Goal: Transaction & Acquisition: Purchase product/service

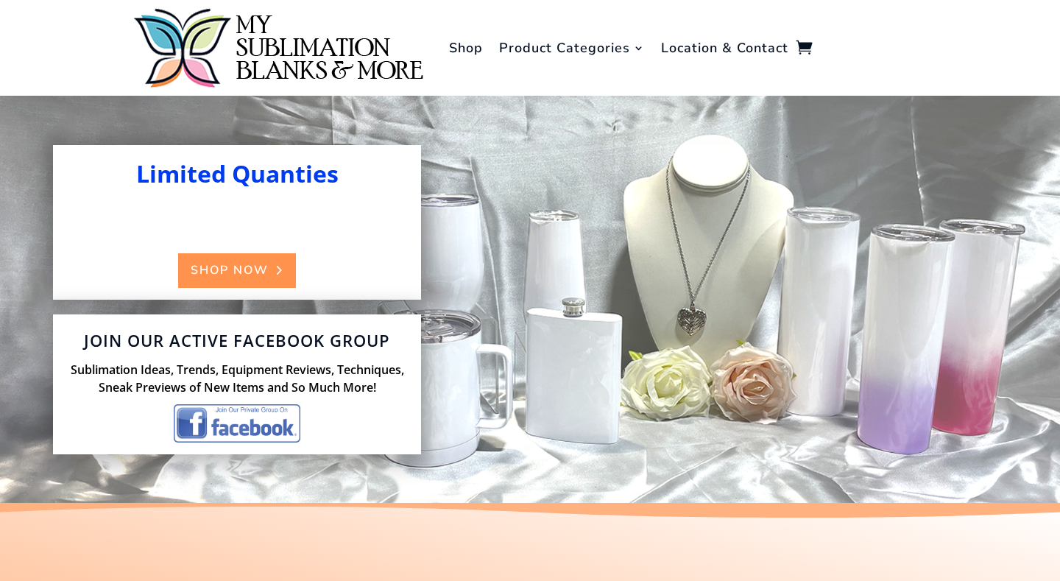
click at [227, 277] on link "Shop Now" at bounding box center [236, 270] width 117 height 35
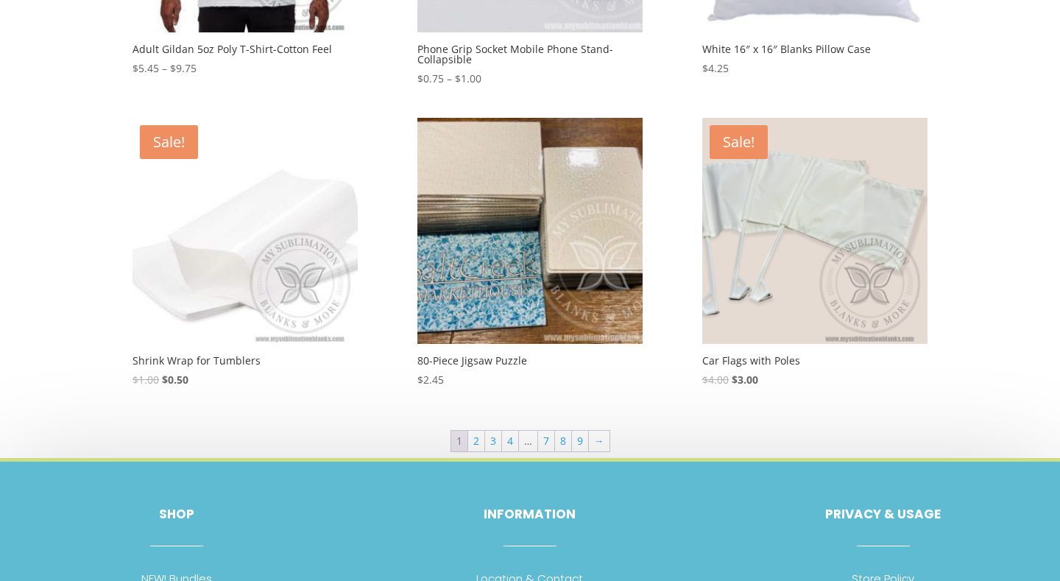
scroll to position [721, 0]
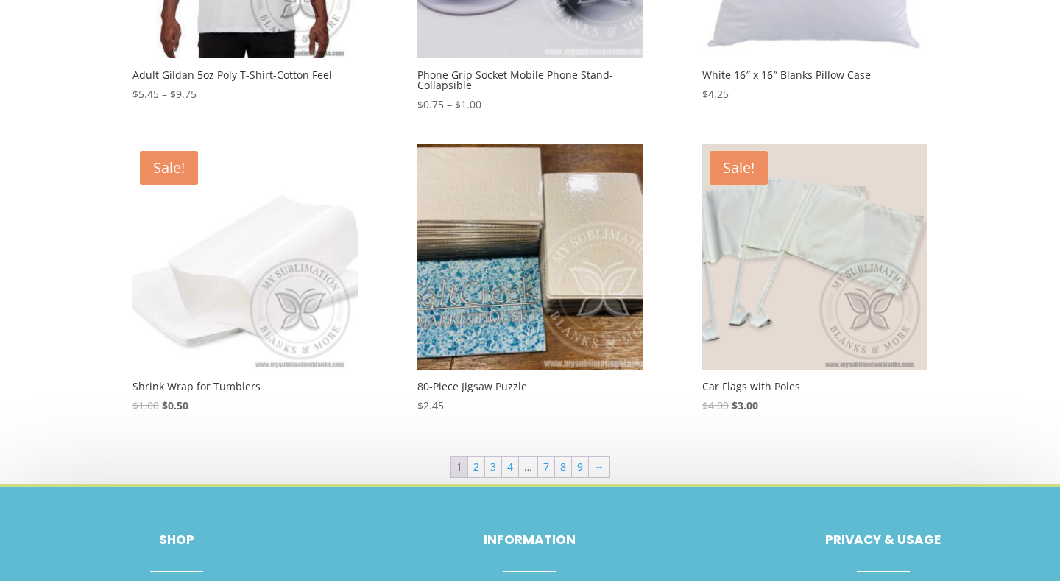
click at [732, 346] on img at bounding box center [814, 256] width 225 height 225
click at [482, 473] on link "2" at bounding box center [476, 466] width 16 height 21
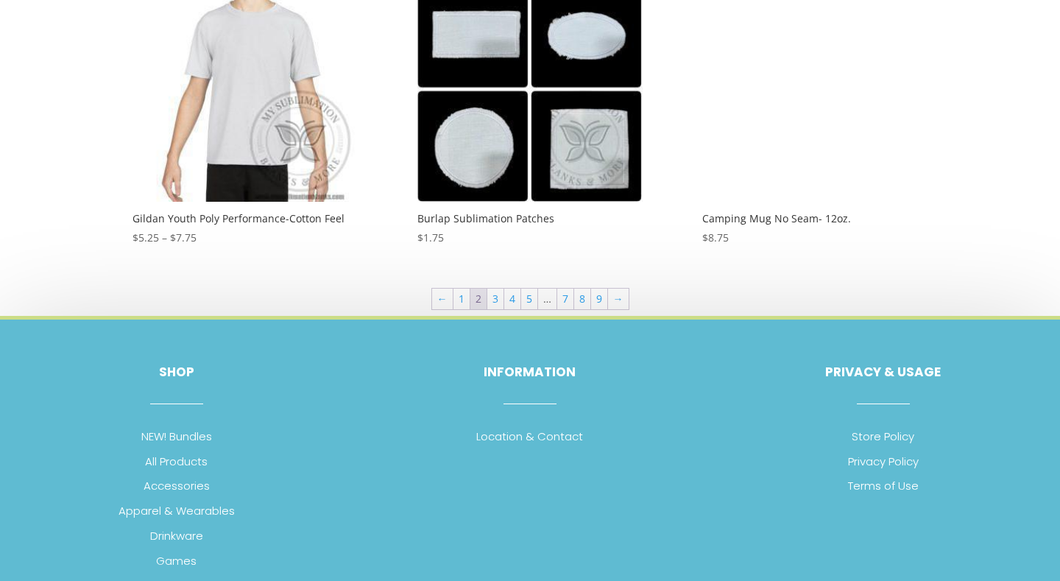
scroll to position [947, 0]
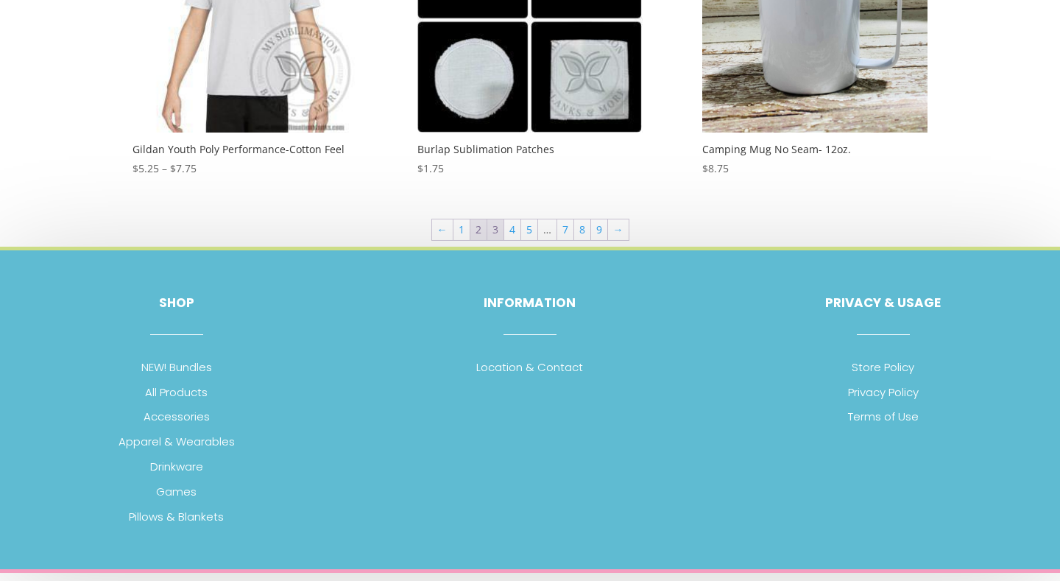
click at [493, 231] on link "3" at bounding box center [495, 229] width 16 height 21
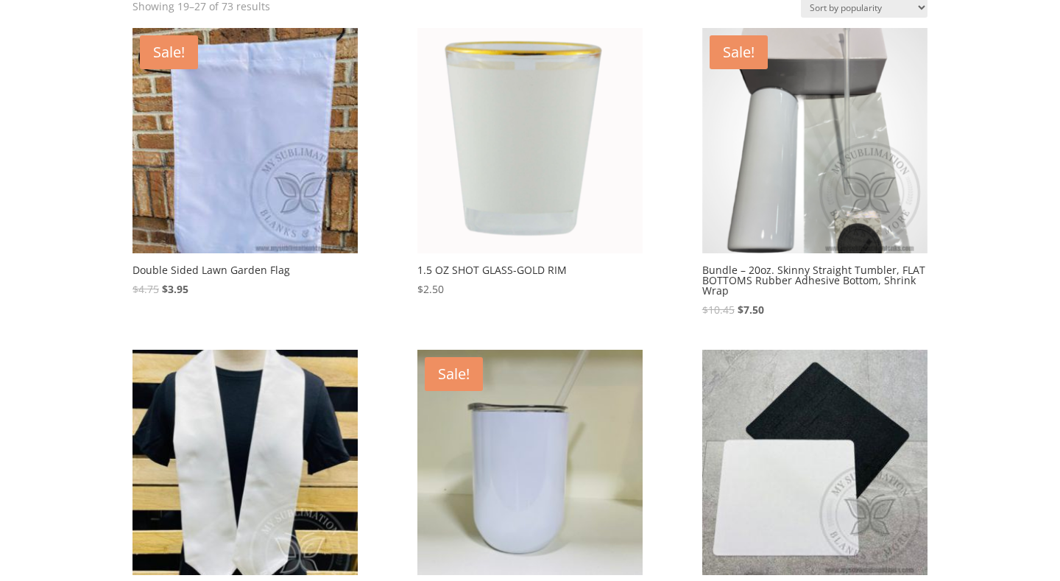
scroll to position [213, 0]
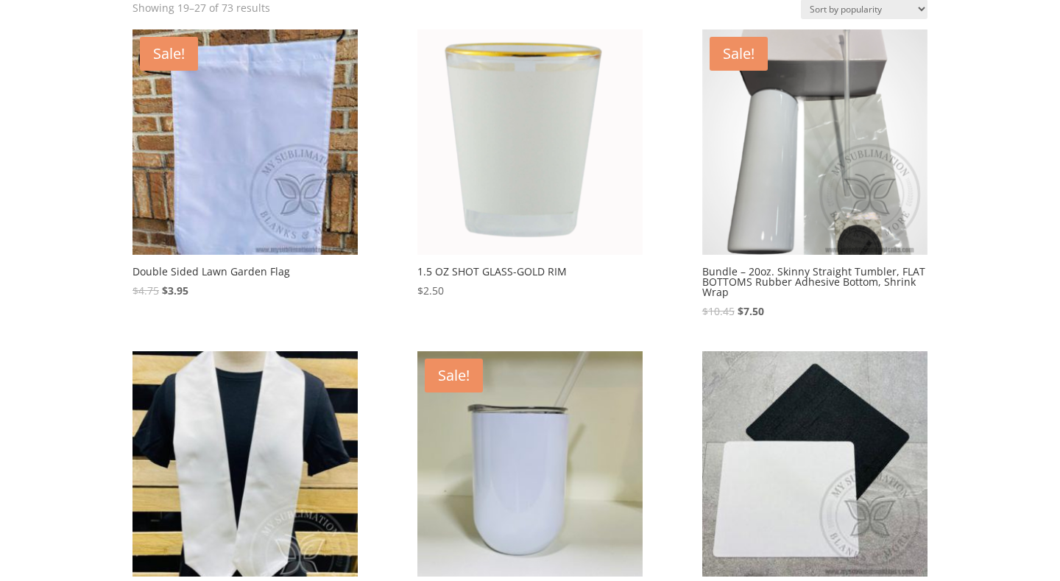
click at [242, 218] on img at bounding box center [244, 141] width 225 height 225
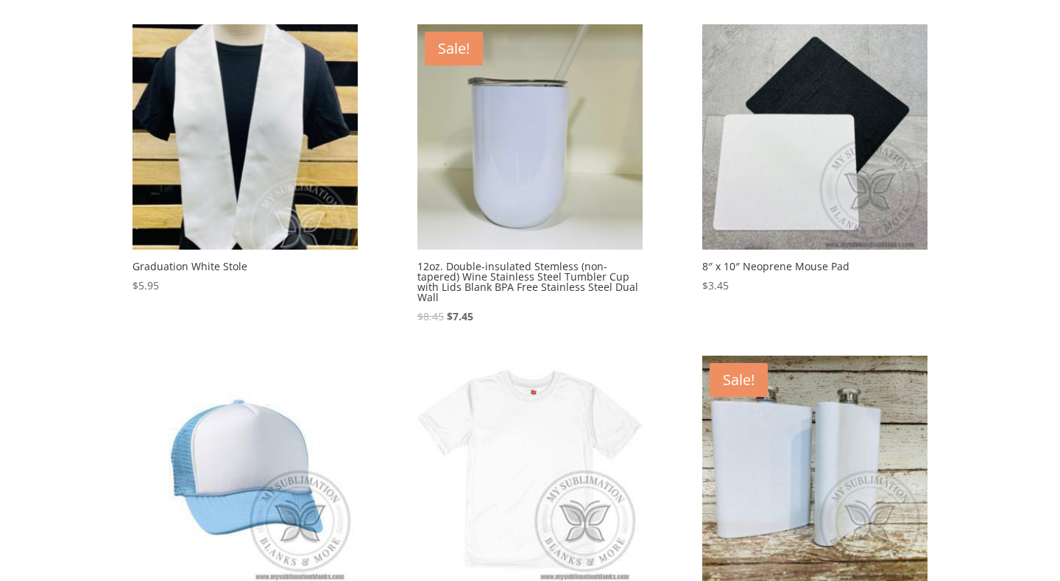
scroll to position [0, 0]
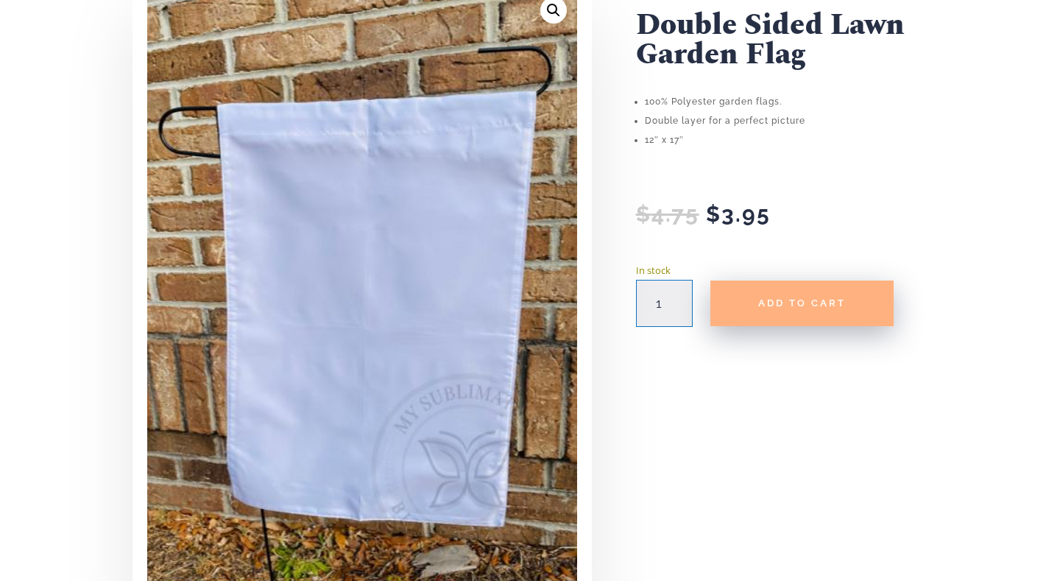
scroll to position [201, 0]
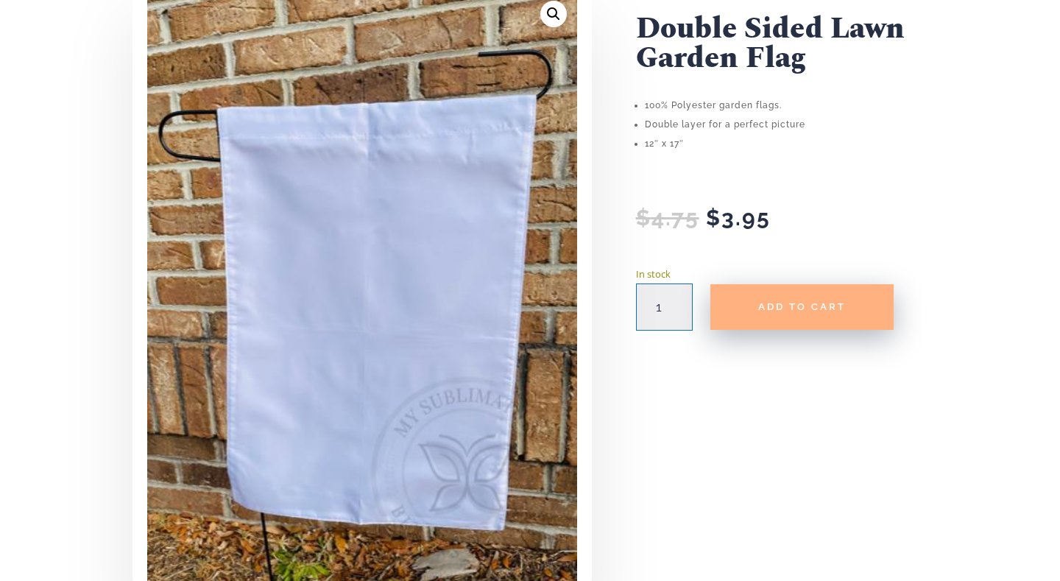
click at [830, 315] on button "Add to cart" at bounding box center [801, 307] width 183 height 46
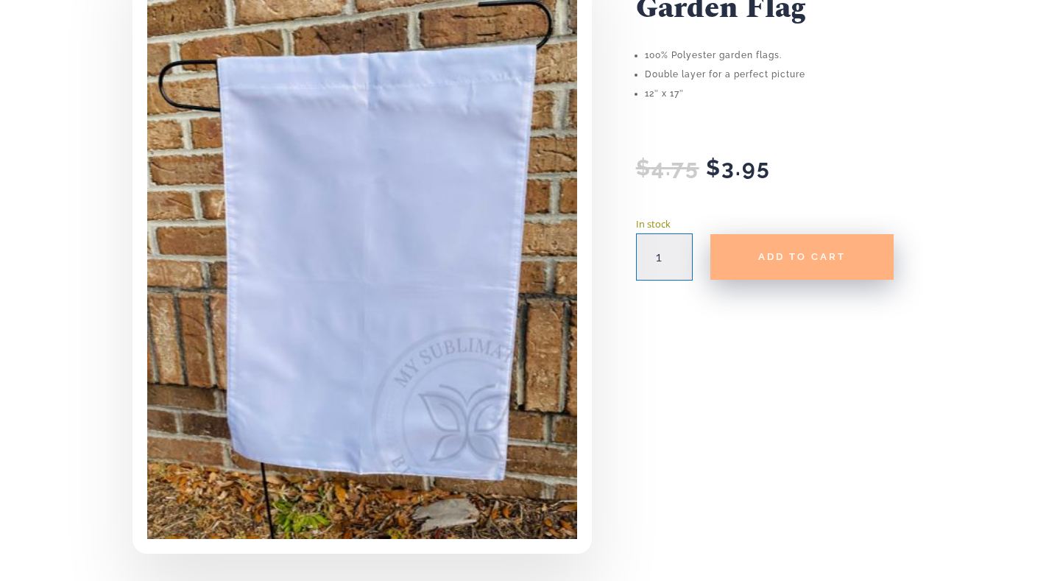
scroll to position [201, 0]
